Goal: Complete application form

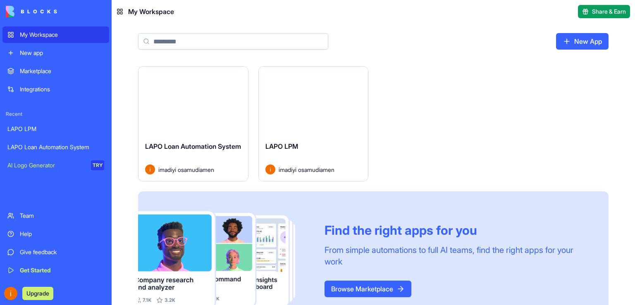
click at [183, 121] on div "Launch" at bounding box center [192, 101] width 109 height 68
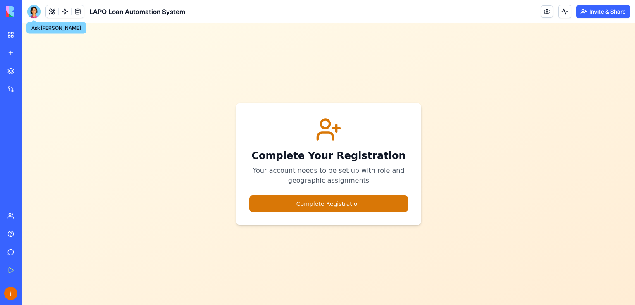
click at [38, 9] on div at bounding box center [33, 11] width 13 height 13
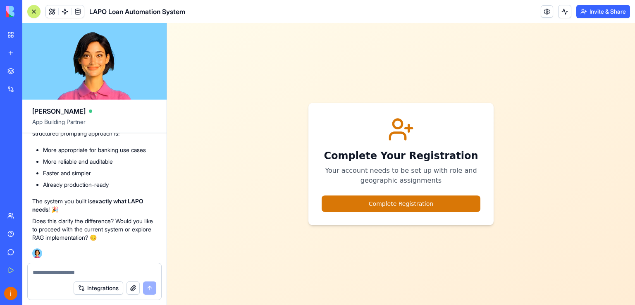
scroll to position [15266, 0]
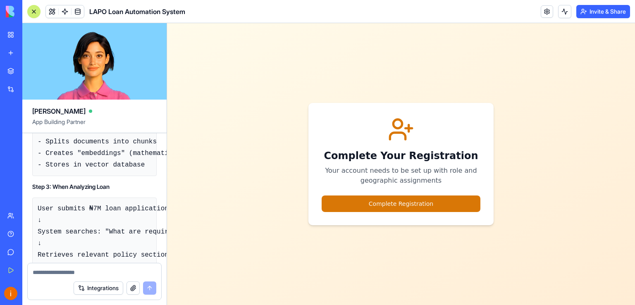
drag, startPoint x: 117, startPoint y: 233, endPoint x: 104, endPoint y: 207, distance: 29.7
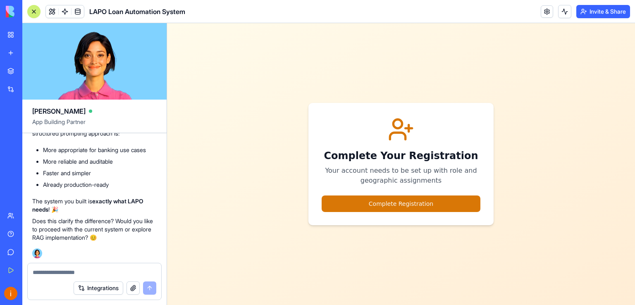
scroll to position [16450, 0]
click at [50, 271] on textarea at bounding box center [95, 272] width 124 height 8
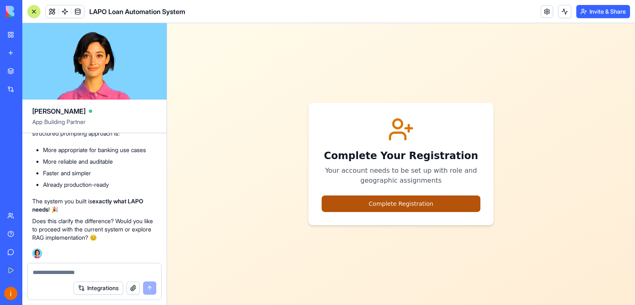
click at [376, 199] on button "Complete Registration" at bounding box center [400, 203] width 159 height 17
click at [380, 202] on button "Complete Registration" at bounding box center [400, 203] width 159 height 17
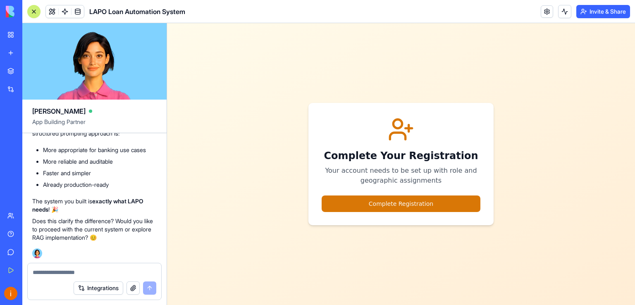
click at [46, 273] on textarea at bounding box center [95, 272] width 124 height 8
click at [56, 14] on button at bounding box center [52, 11] width 12 height 12
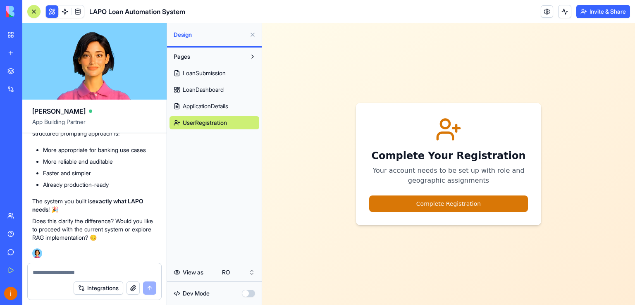
click at [50, 271] on textarea at bounding box center [95, 272] width 124 height 8
type textarea "**********"
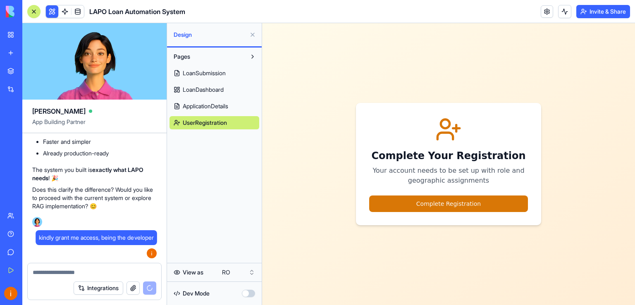
scroll to position [16489, 0]
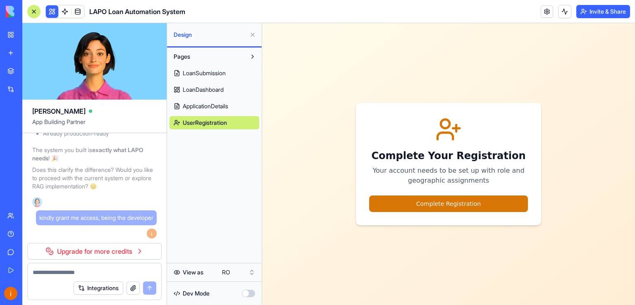
click at [205, 106] on span "ApplicationDetails" at bounding box center [205, 106] width 45 height 8
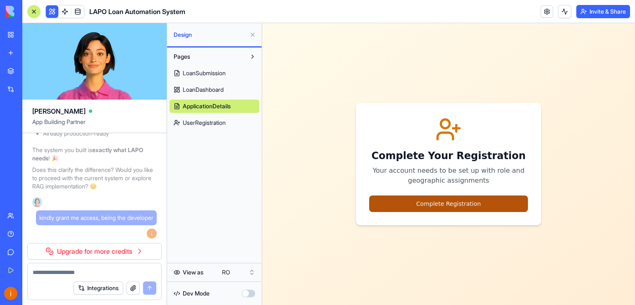
click at [443, 204] on button "Complete Registration" at bounding box center [448, 203] width 159 height 17
